Goal: Task Accomplishment & Management: Complete application form

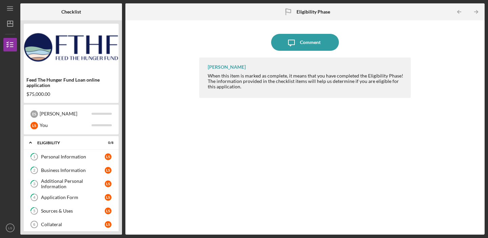
scroll to position [80, 0]
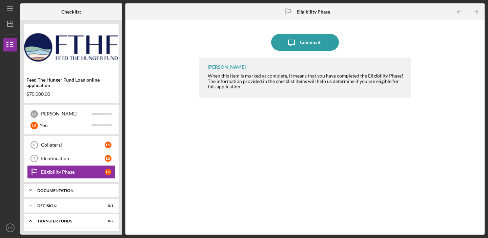
click at [58, 191] on div "Documentation" at bounding box center [73, 191] width 73 height 4
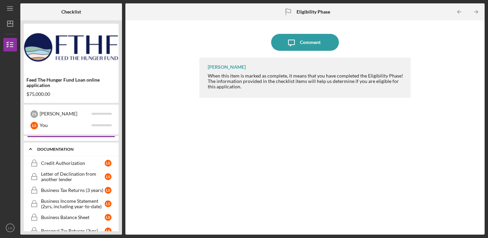
scroll to position [127, 0]
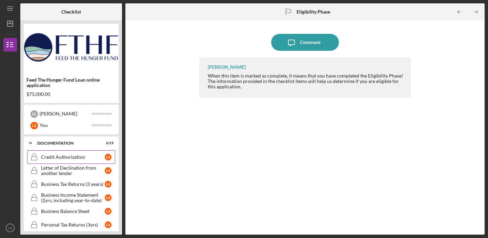
click at [87, 162] on link "Credit Authorization Credit Authorization L S" at bounding box center [71, 158] width 88 height 14
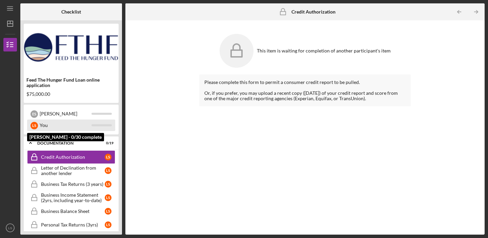
click at [75, 125] on div "You" at bounding box center [66, 126] width 52 height 12
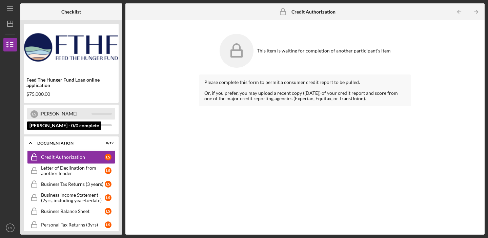
click at [58, 113] on div "[PERSON_NAME]" at bounding box center [66, 114] width 52 height 12
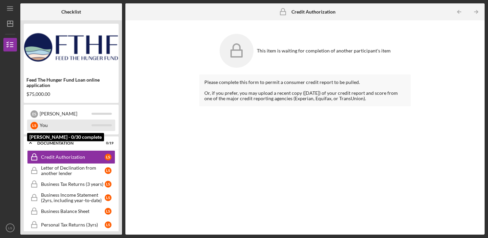
click at [61, 128] on div "You" at bounding box center [66, 126] width 52 height 12
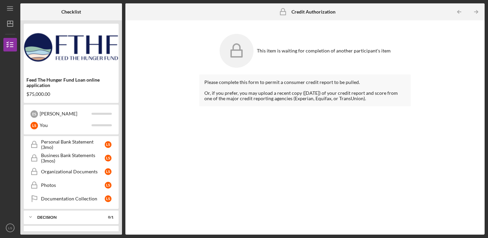
scroll to position [329, 0]
click at [85, 173] on div "Organizational Documents" at bounding box center [73, 172] width 64 height 5
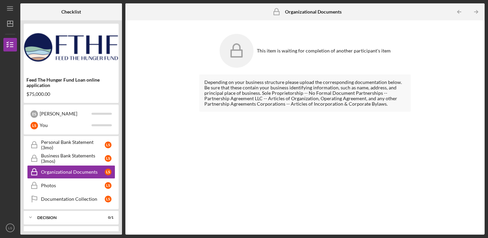
click at [232, 57] on rect at bounding box center [236, 53] width 11 height 7
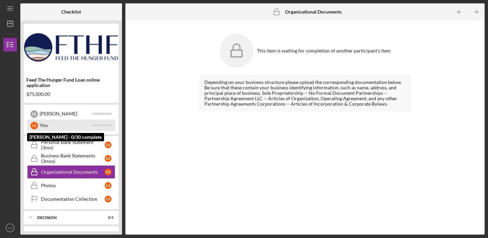
click at [68, 125] on div "You" at bounding box center [66, 126] width 52 height 12
click at [68, 126] on div "You" at bounding box center [66, 126] width 52 height 12
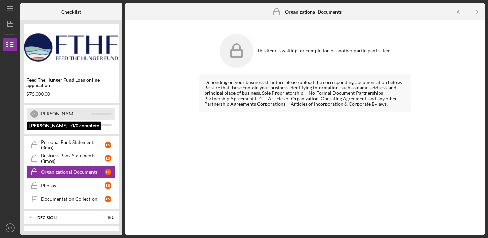
click at [73, 114] on div "[PERSON_NAME]" at bounding box center [66, 114] width 52 height 12
click at [99, 110] on div "E S [PERSON_NAME]" at bounding box center [71, 114] width 88 height 12
click at [99, 111] on div "E S [PERSON_NAME]" at bounding box center [71, 114] width 88 height 12
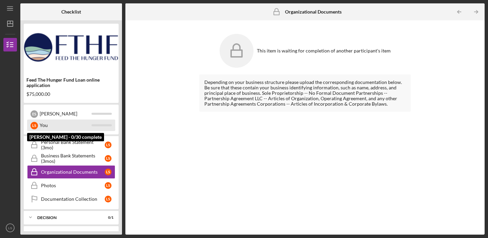
click at [93, 131] on div "L S You" at bounding box center [71, 126] width 88 height 12
click at [93, 124] on div "L S You" at bounding box center [71, 126] width 88 height 12
click at [73, 124] on div "You" at bounding box center [66, 126] width 52 height 12
